Goal: Contribute content

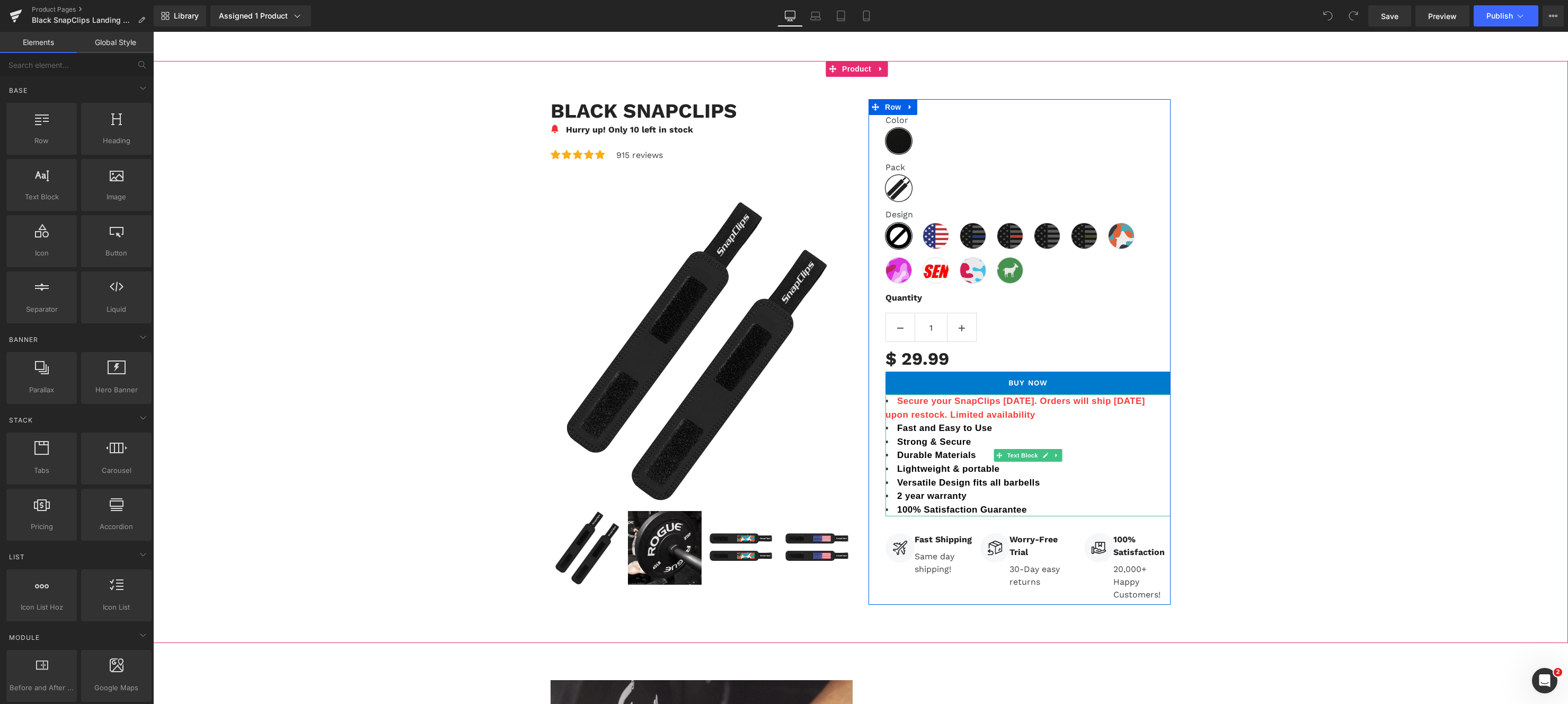
click at [978, 406] on li "Secure your SnapClips today. Orders will ship October 31 upon restock. Limited …" at bounding box center [1028, 408] width 285 height 27
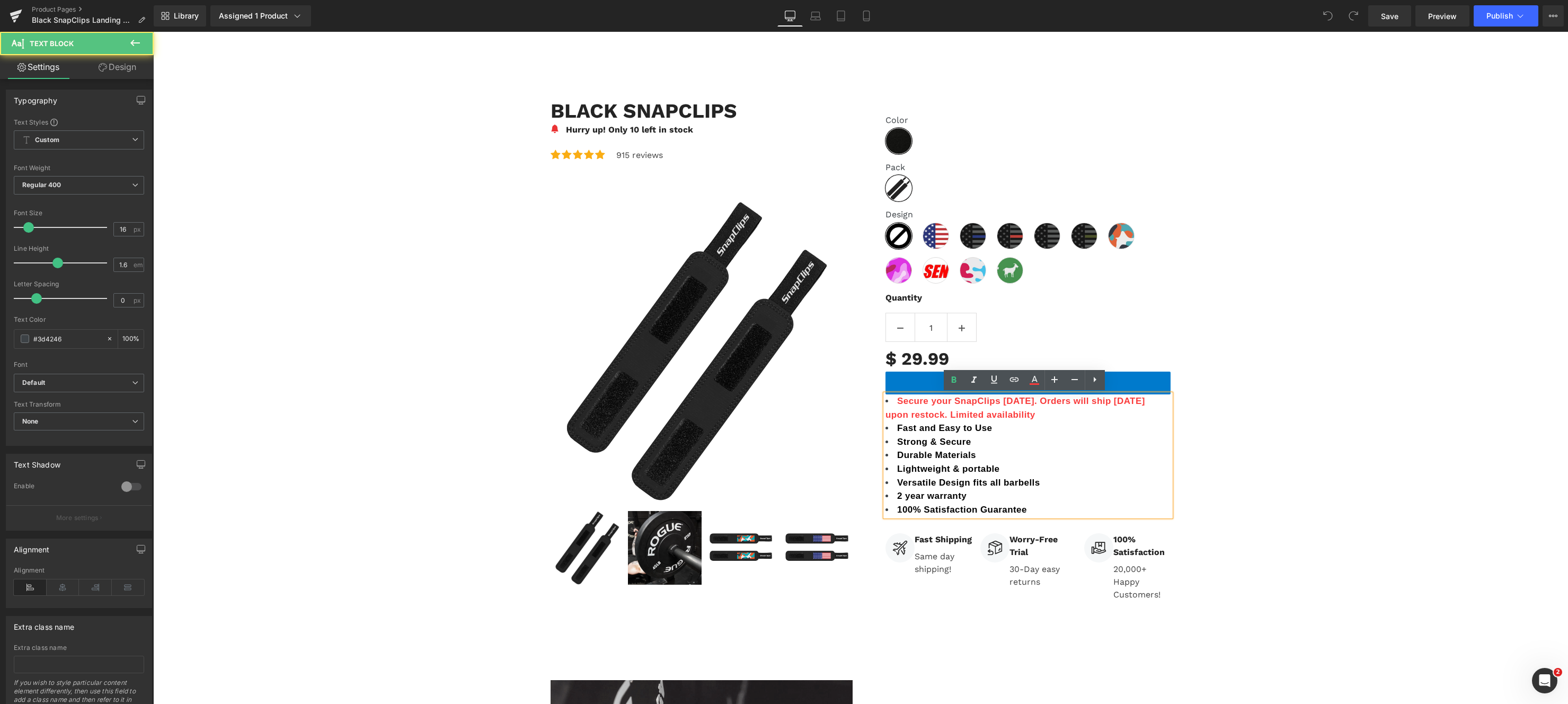
click at [1137, 401] on span "Secure your SnapClips today. Orders will ship October 31 upon restock. Limited …" at bounding box center [1015, 408] width 260 height 24
click at [1159, 402] on span "Secure your SnapClips today. Orders will ship November 31 upon restock. Limited…" at bounding box center [1022, 408] width 274 height 24
drag, startPoint x: 1035, startPoint y: 421, endPoint x: 1031, endPoint y: 400, distance: 21.4
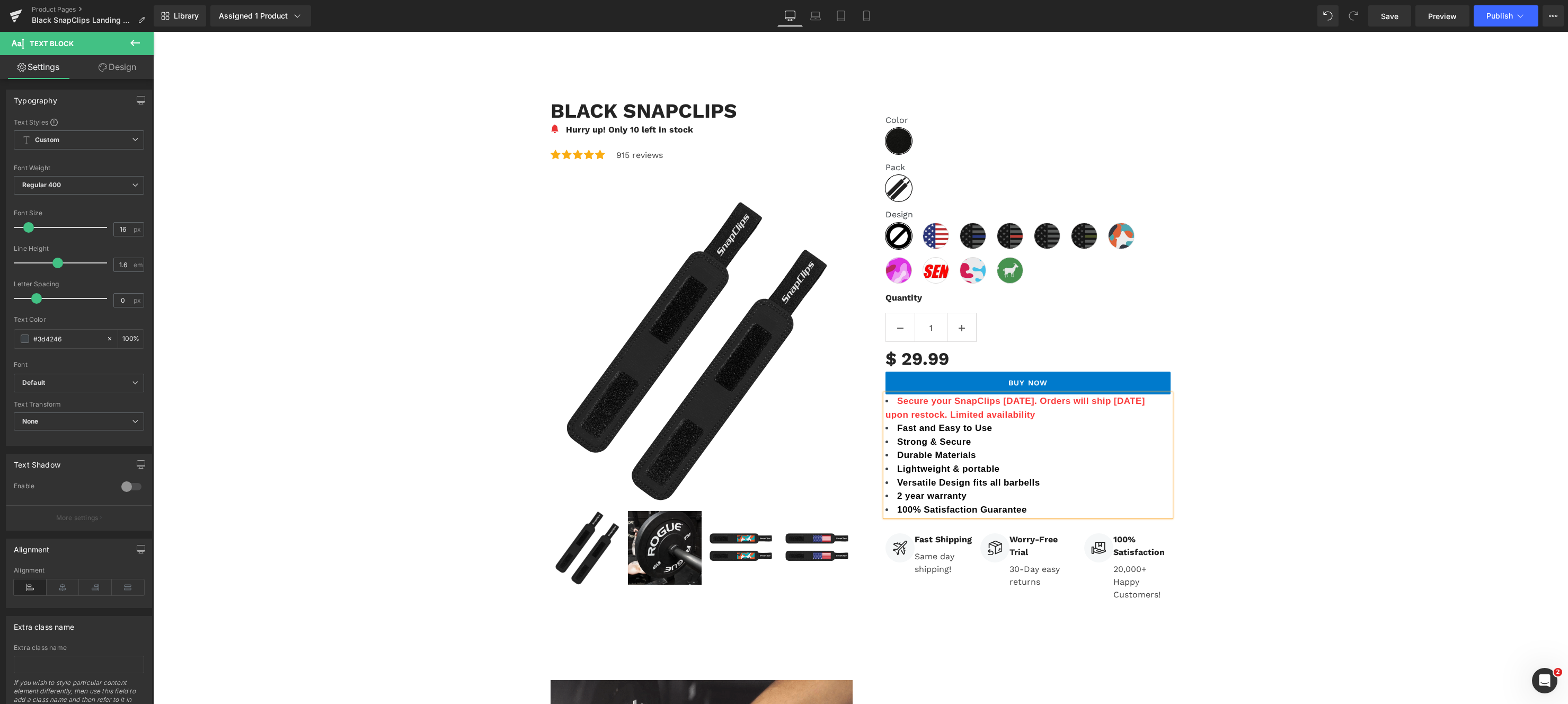
click at [1031, 400] on ul "Secure your SnapClips today. Orders will ship November 30 upon restock. Limited…" at bounding box center [1028, 455] width 285 height 122
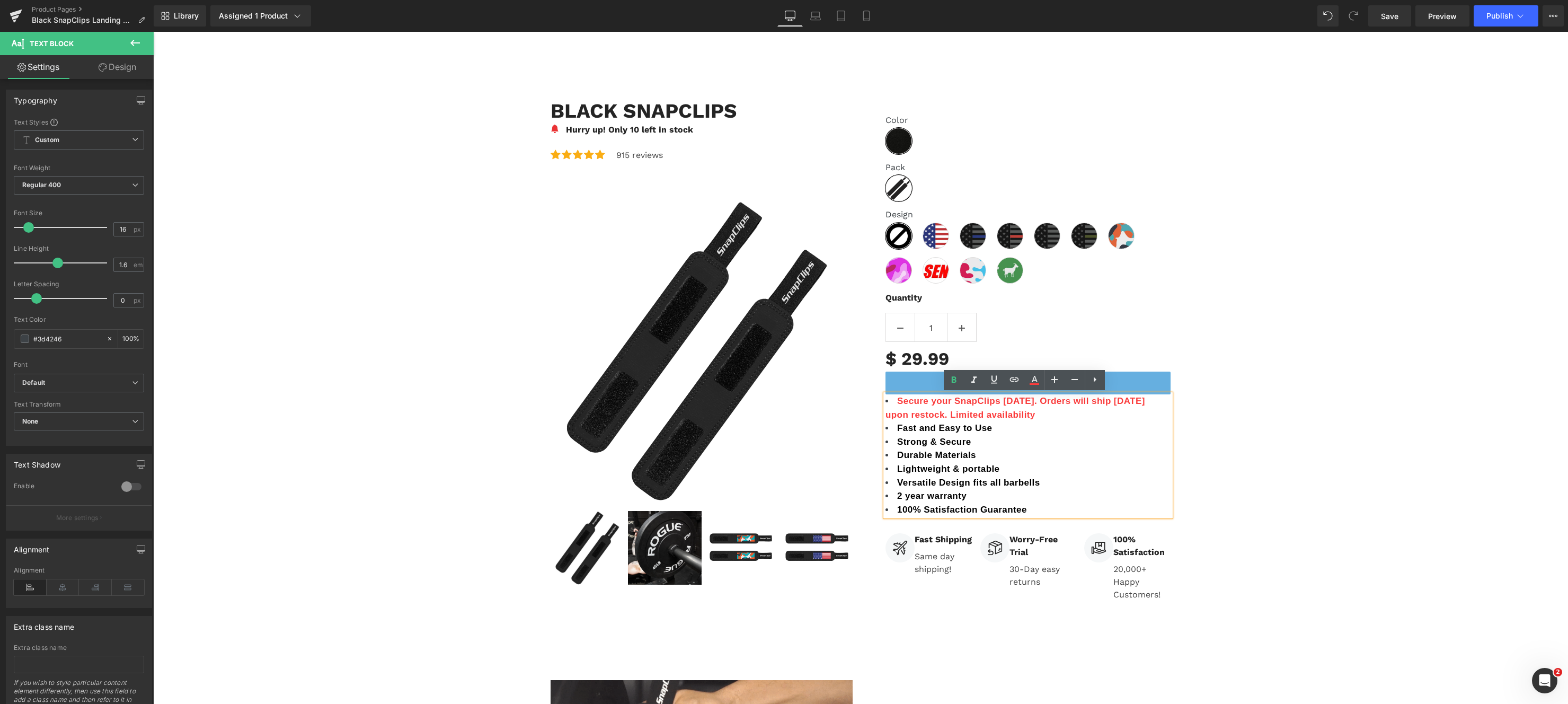
copy span "Orders will ship November 30 upon restock. Limited availability"
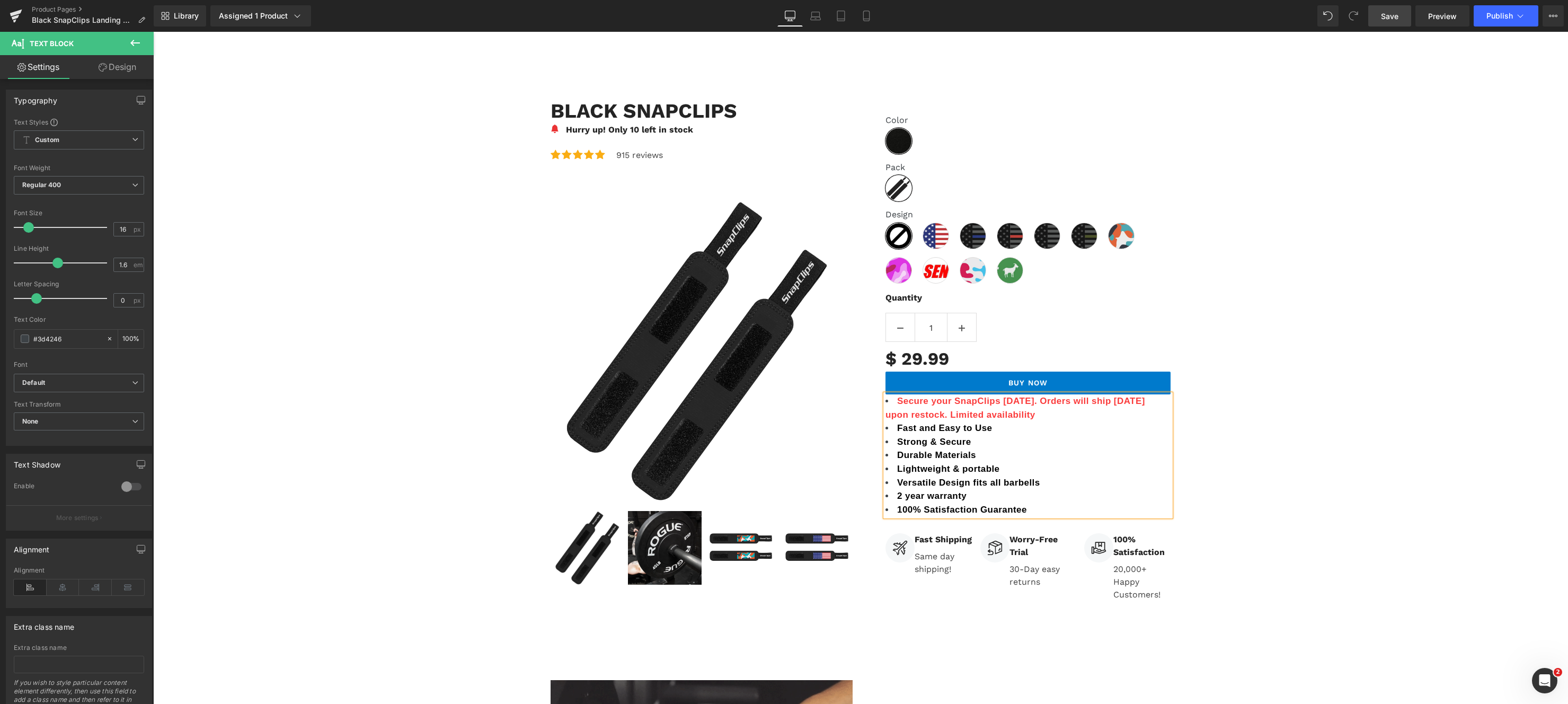
click at [1390, 23] on link "Save" at bounding box center [1389, 15] width 43 height 21
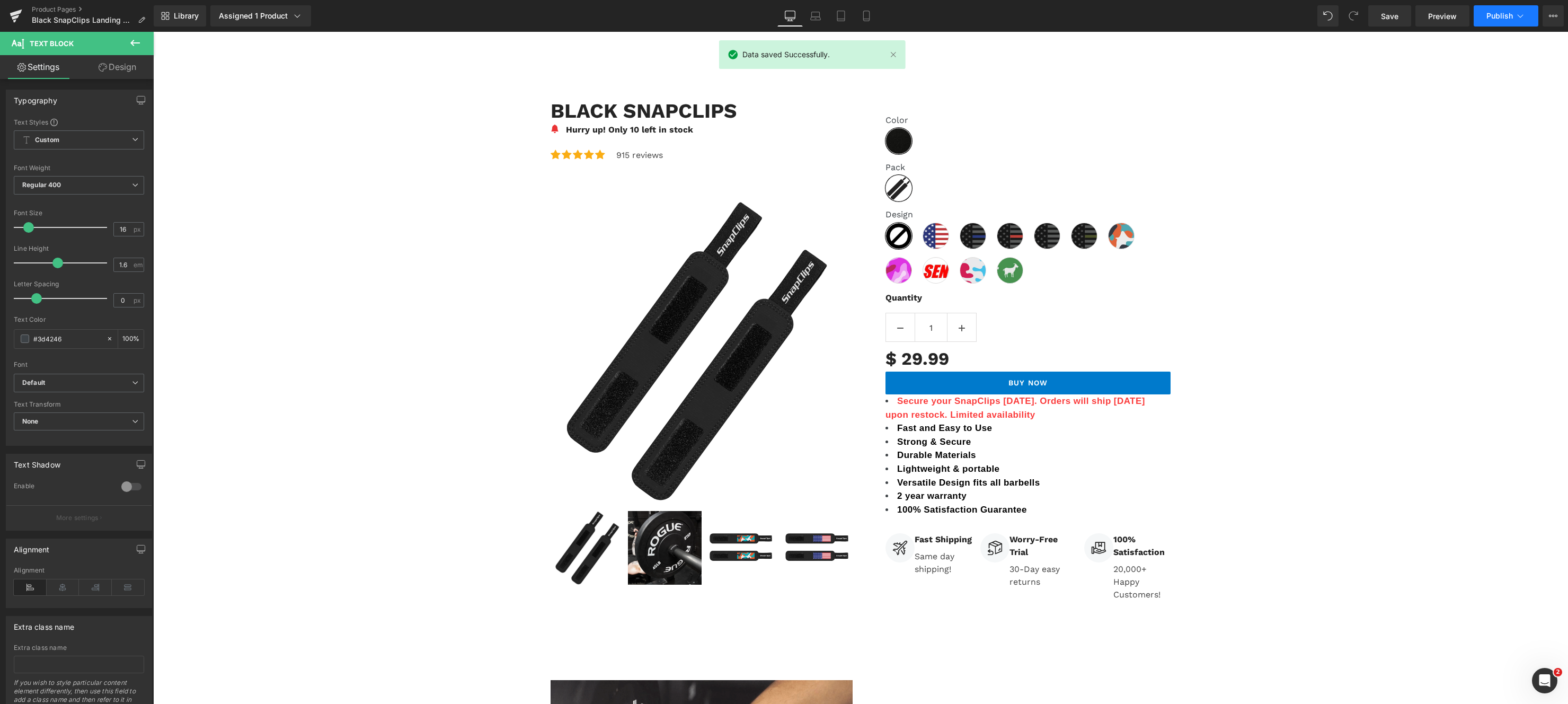
click at [1497, 16] on span "Publish" at bounding box center [1499, 15] width 26 height 8
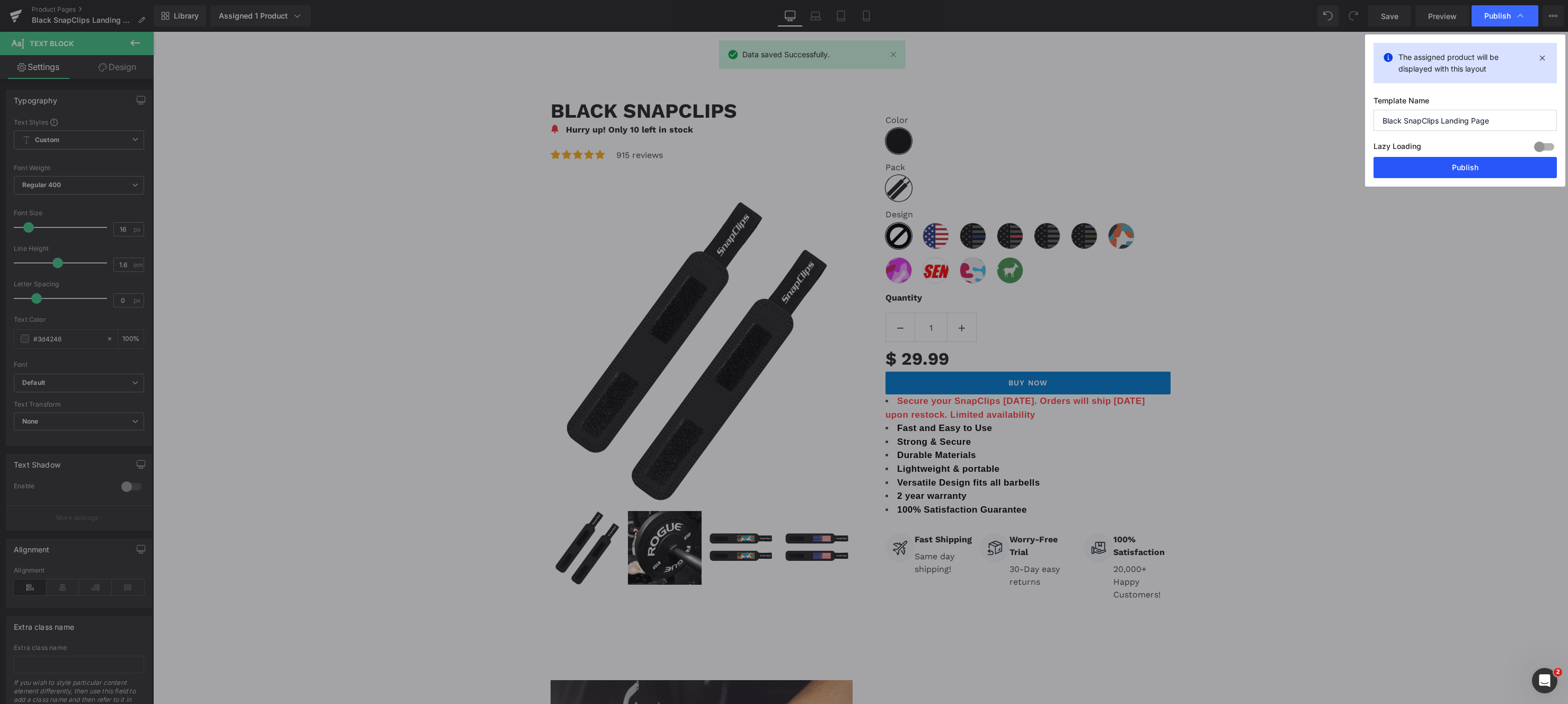
click at [1475, 173] on button "Publish" at bounding box center [1465, 166] width 184 height 21
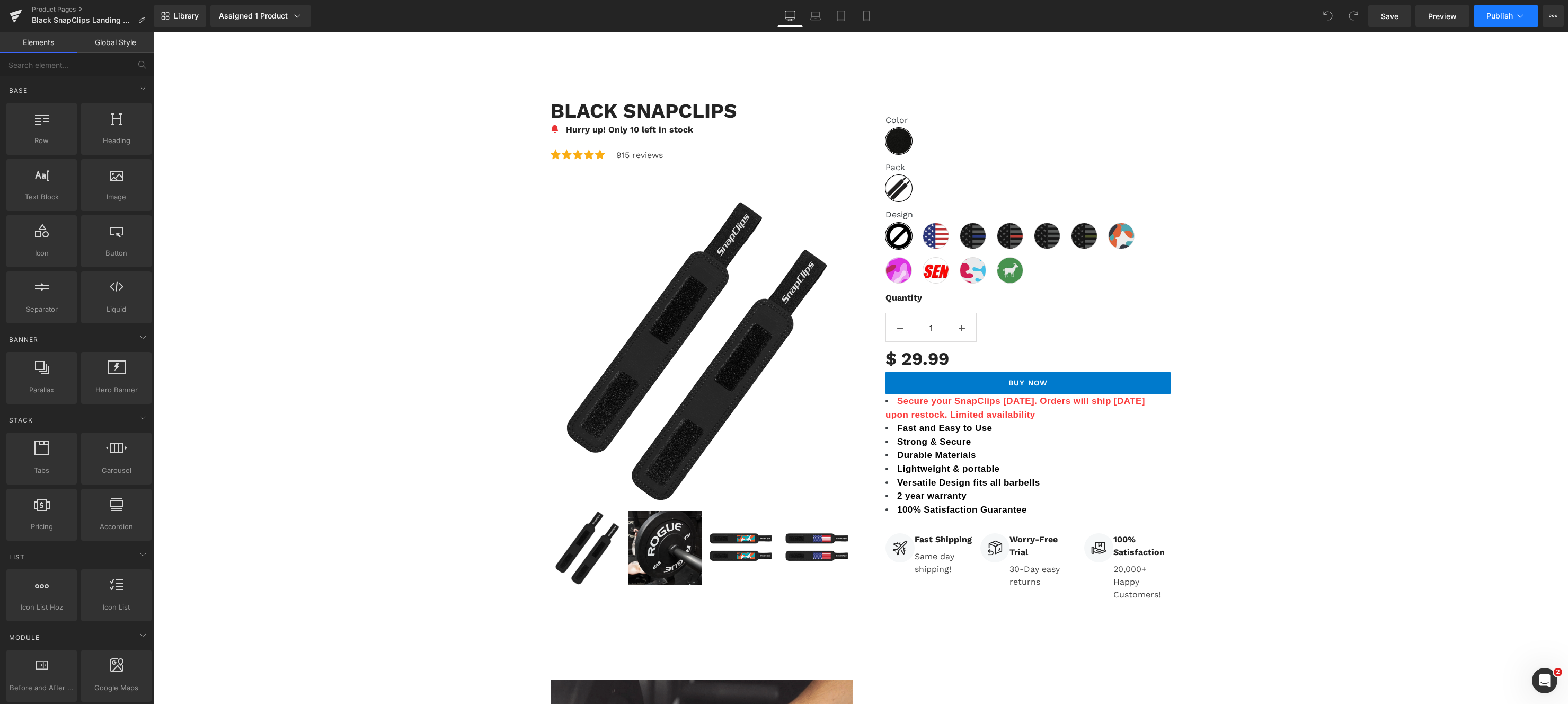
click at [1507, 16] on span "Publish" at bounding box center [1499, 15] width 26 height 8
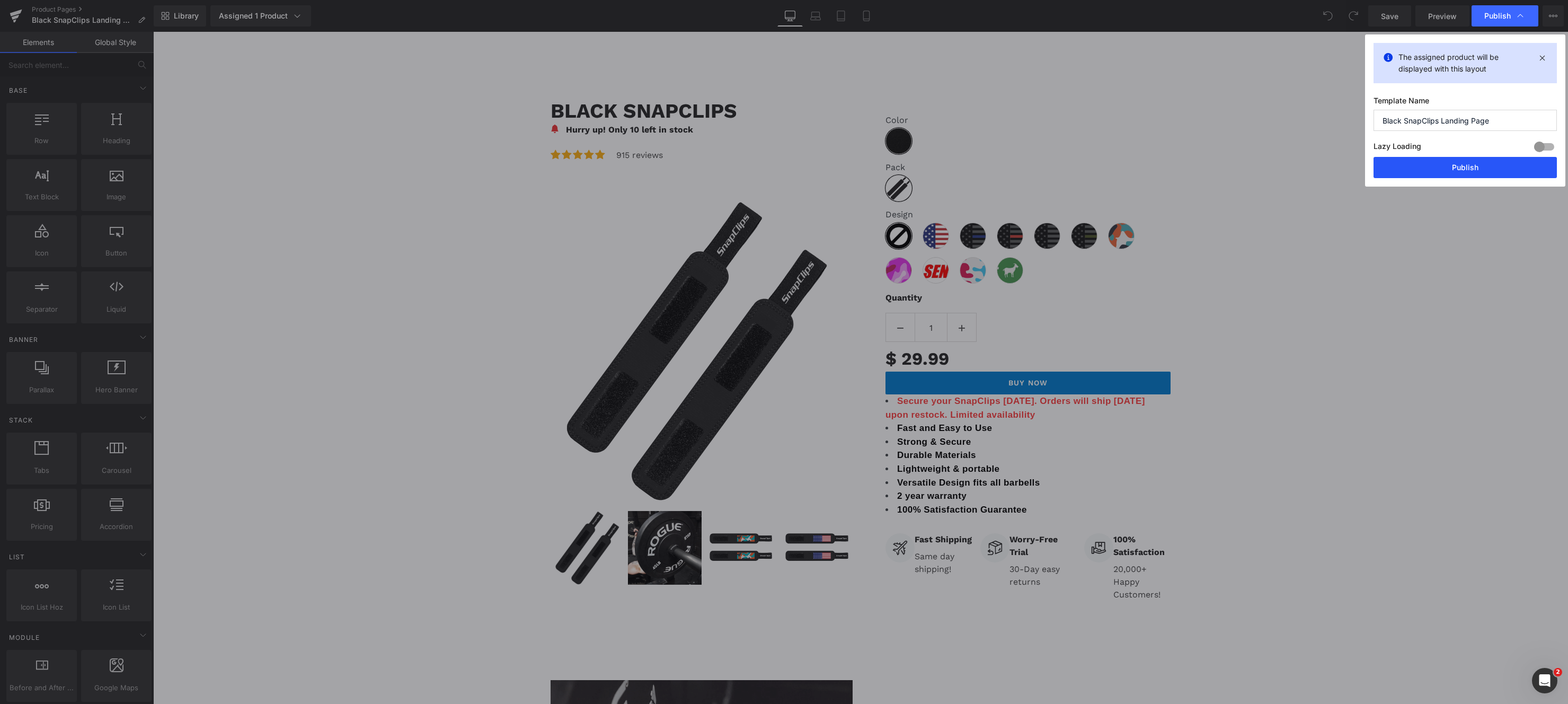
click at [1480, 160] on button "Publish" at bounding box center [1465, 166] width 184 height 21
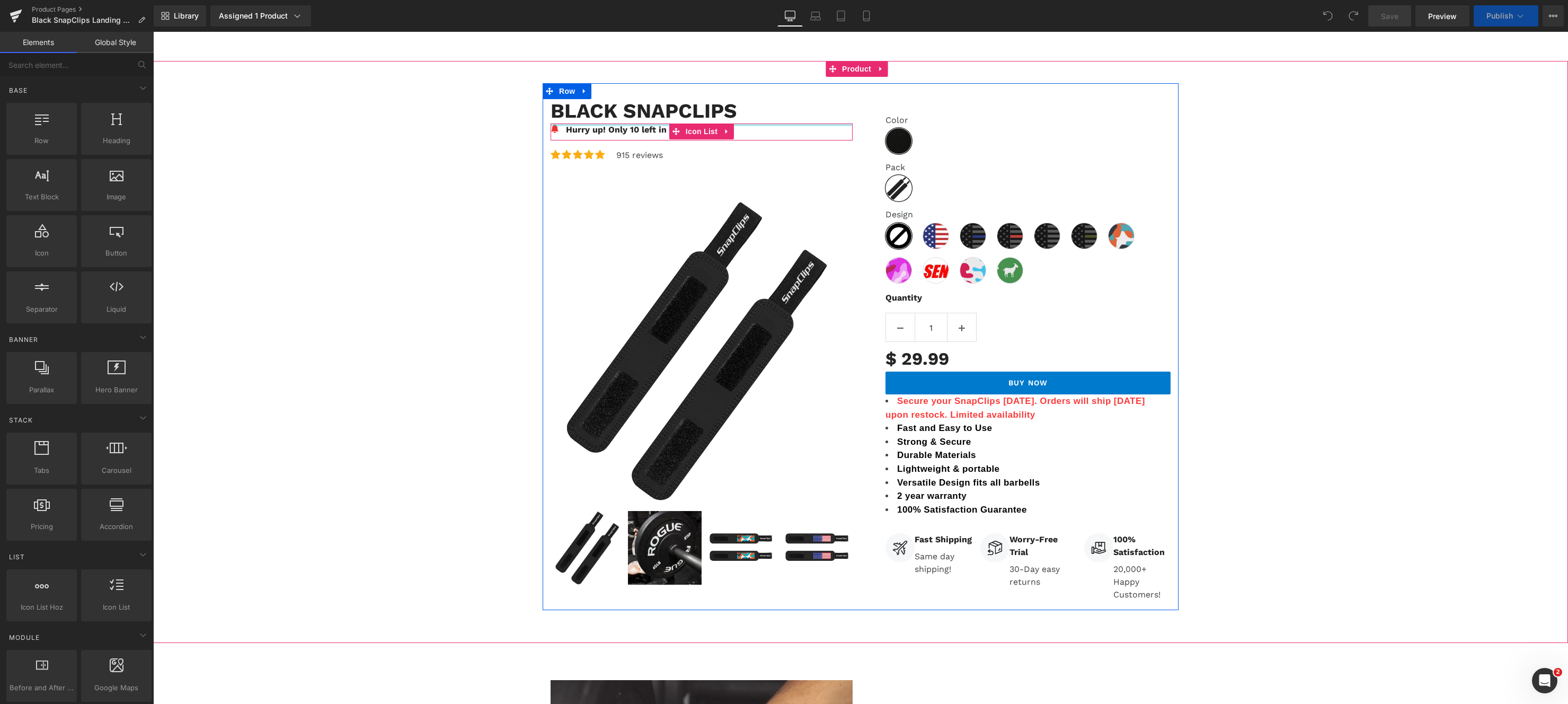
click at [625, 125] on div at bounding box center [702, 124] width 302 height 3
